Goal: Task Accomplishment & Management: Manage account settings

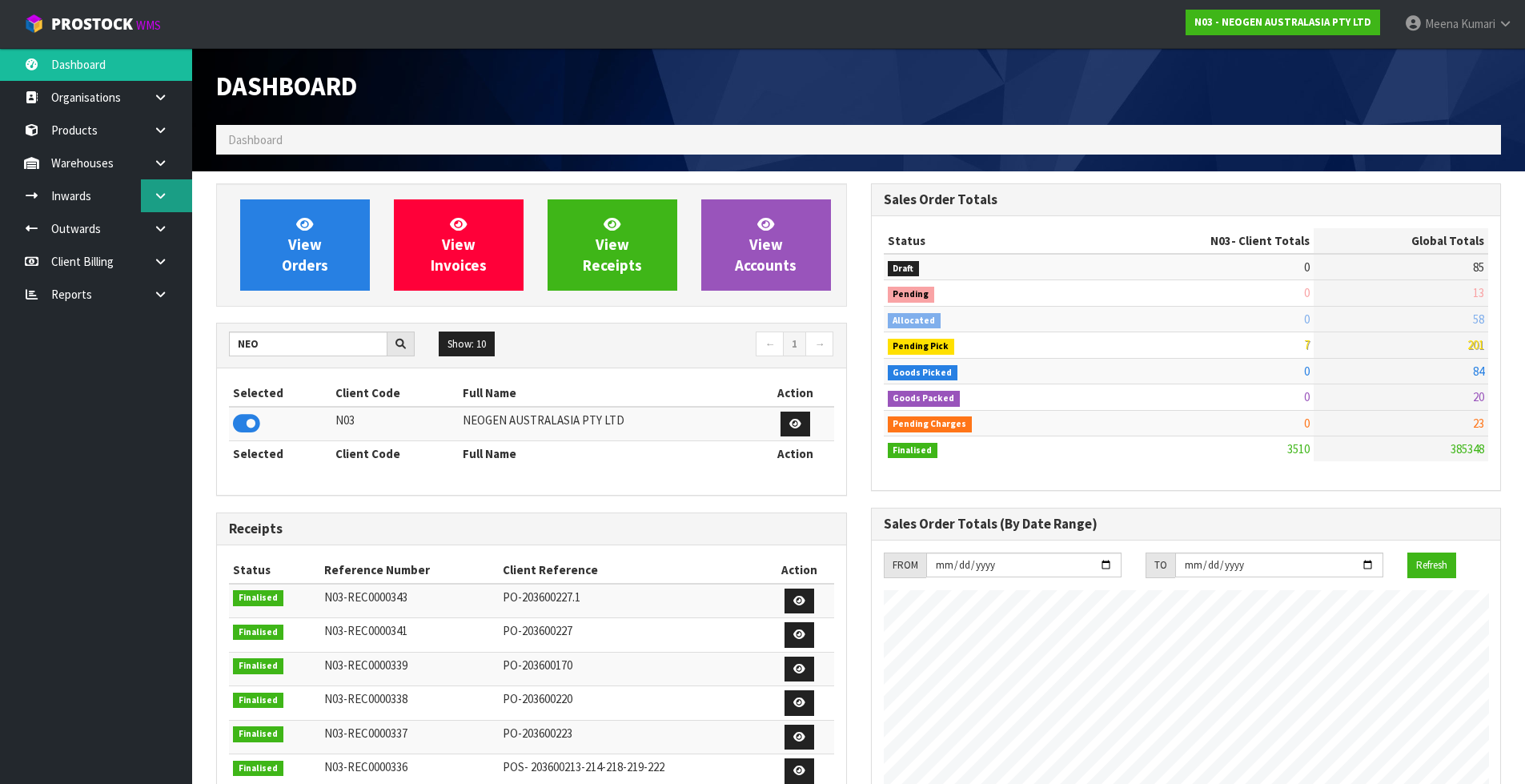
scroll to position [1213, 654]
click at [167, 190] on icon at bounding box center [160, 196] width 15 height 12
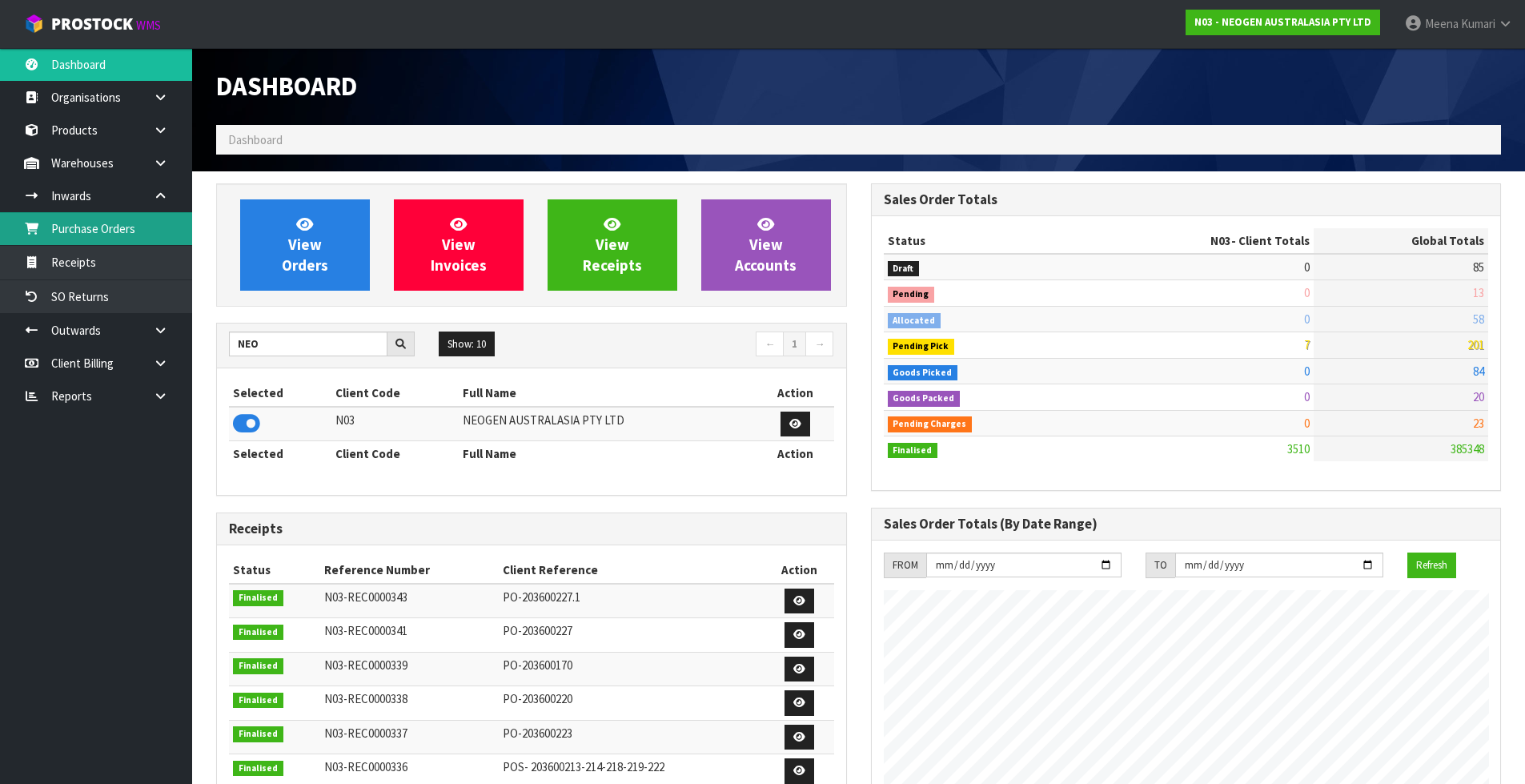
click at [141, 223] on link "Purchase Orders" at bounding box center [96, 229] width 192 height 33
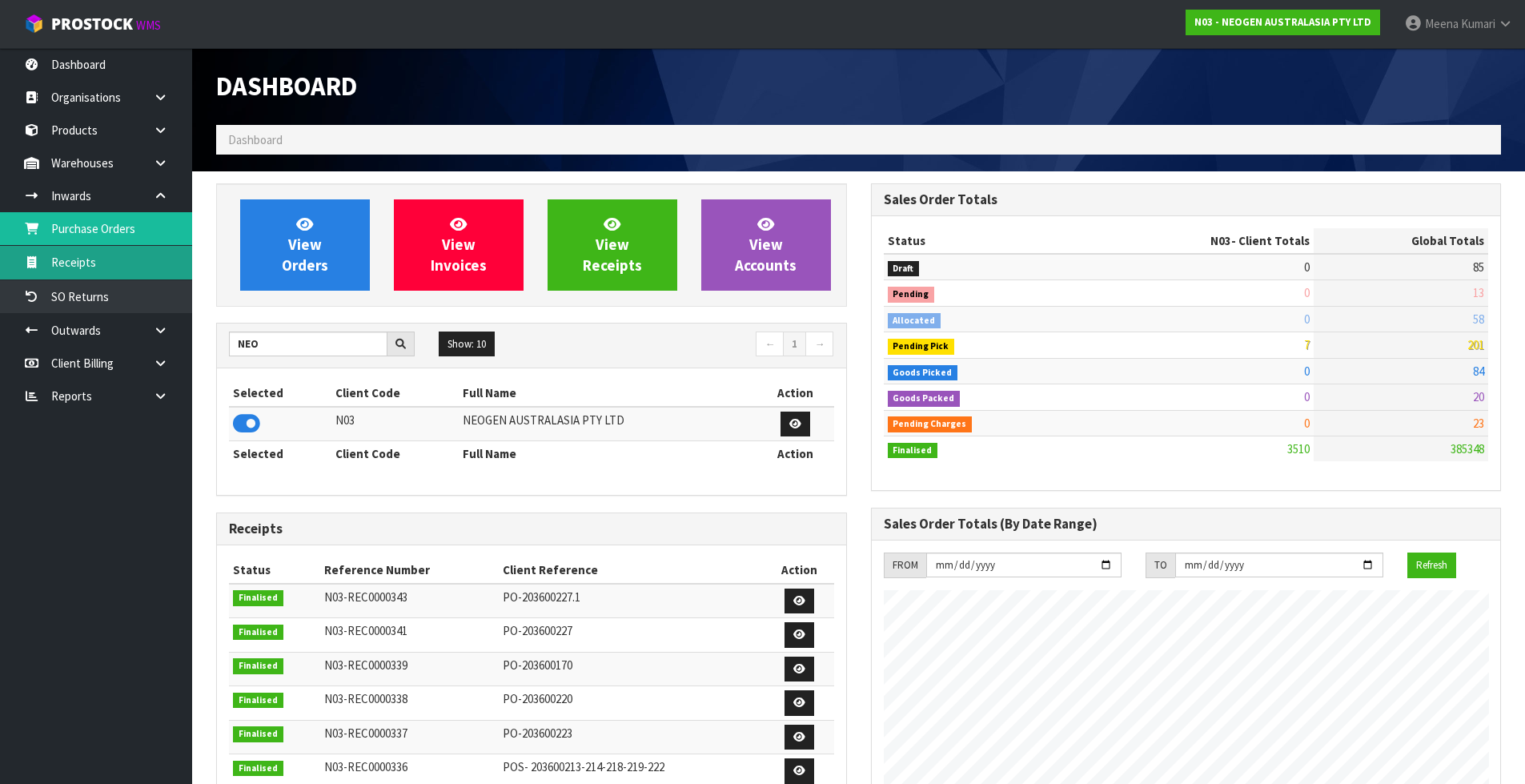
click at [108, 267] on link "Receipts" at bounding box center [96, 262] width 192 height 33
drag, startPoint x: 1162, startPoint y: 121, endPoint x: 1163, endPoint y: 104, distance: 17.0
drag, startPoint x: 323, startPoint y: 93, endPoint x: 334, endPoint y: 15, distance: 78.8
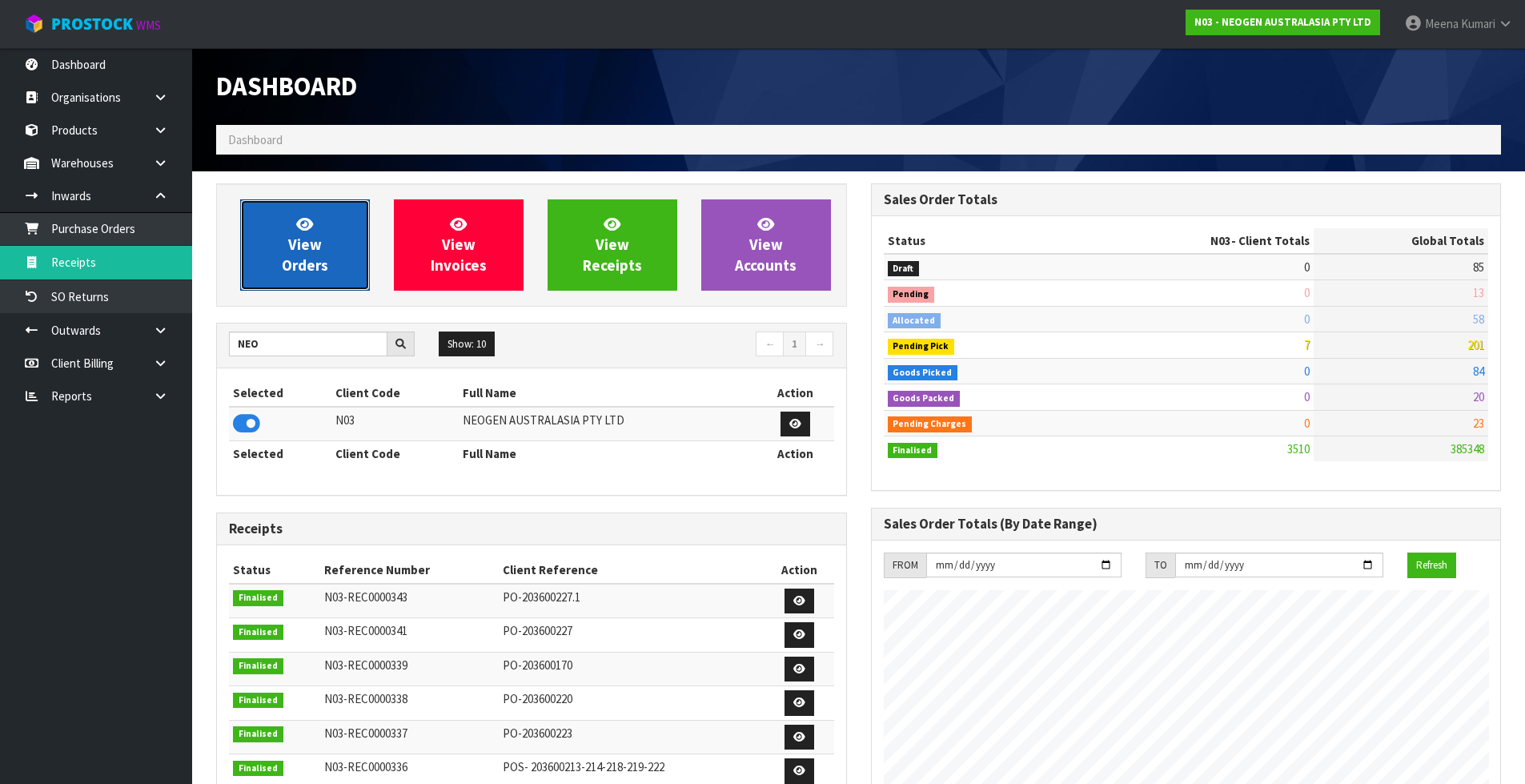
drag, startPoint x: 227, startPoint y: 189, endPoint x: 157, endPoint y: 35, distance: 169.2
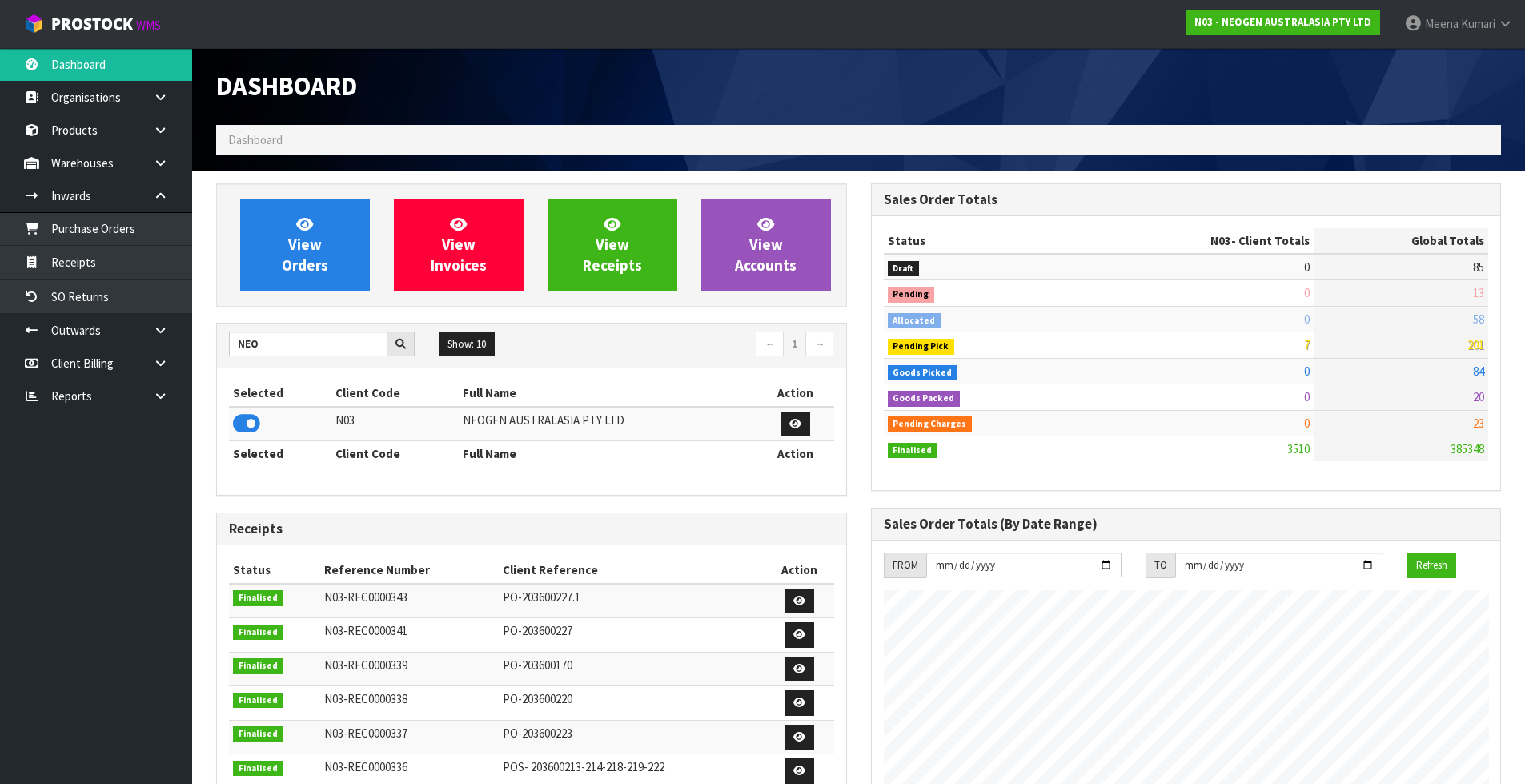
click at [1172, 83] on div "Dashboard" at bounding box center [859, 86] width 1309 height 76
drag, startPoint x: 1087, startPoint y: 134, endPoint x: 1083, endPoint y: 149, distance: 15.5
click at [1508, 19] on icon at bounding box center [1505, 23] width 15 height 12
click at [1463, 60] on link "Logout" at bounding box center [1462, 63] width 127 height 22
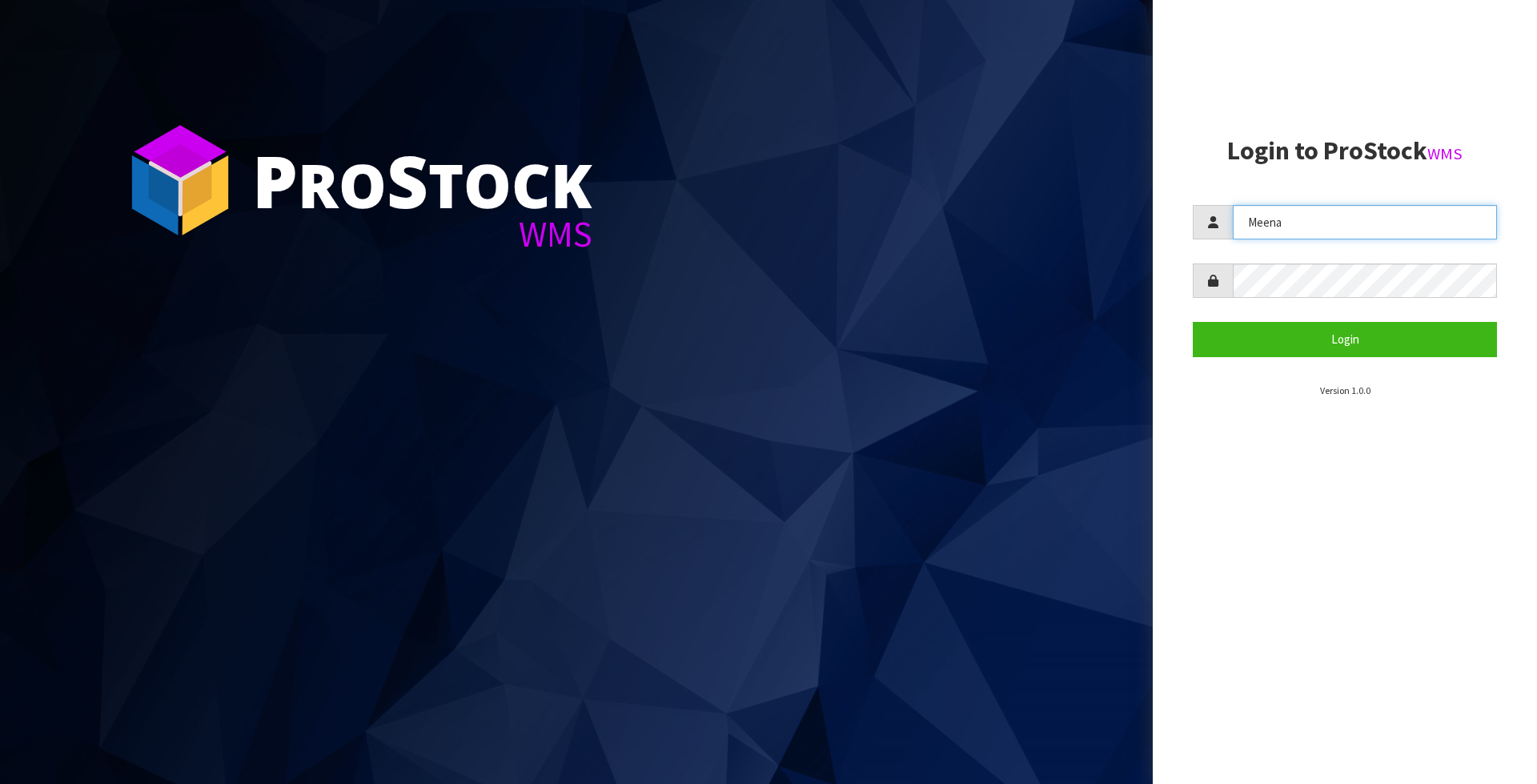
click at [1353, 223] on input "Meena" at bounding box center [1365, 223] width 264 height 35
type input "M"
type input "m"
type input "Margaret"
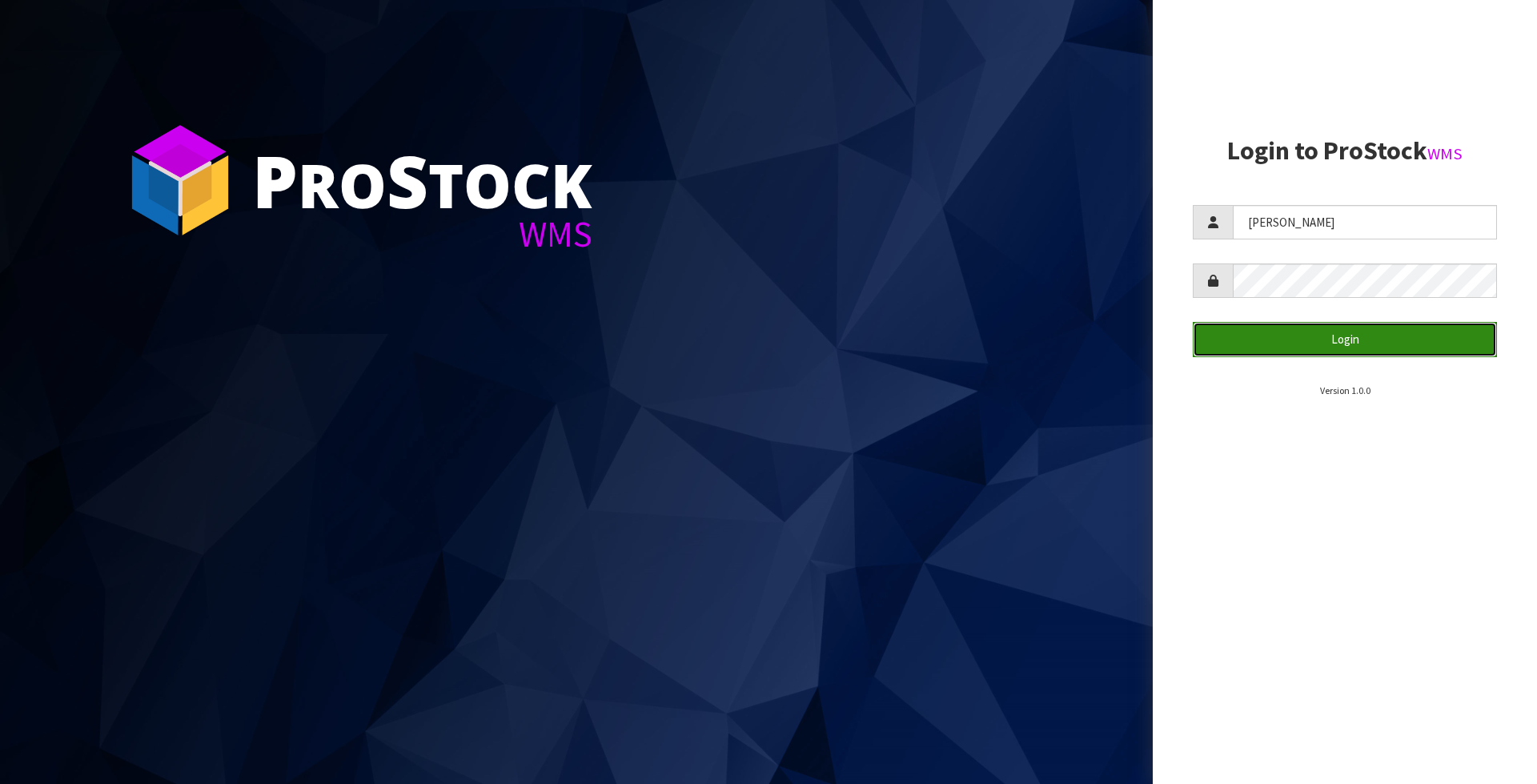
click at [1321, 337] on button "Login" at bounding box center [1345, 339] width 304 height 35
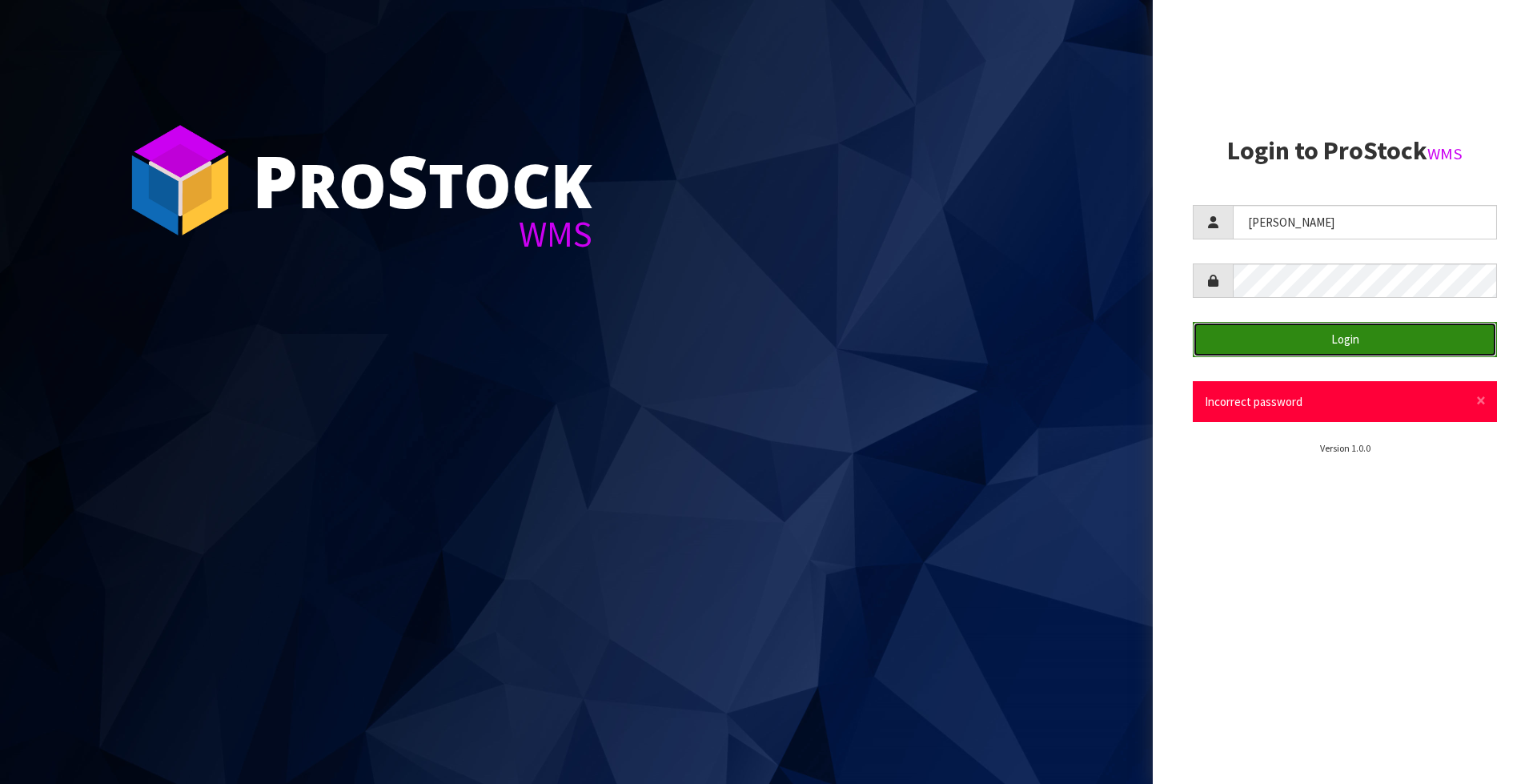
click at [1318, 329] on button "Login" at bounding box center [1345, 339] width 304 height 35
